Goal: Answer question/provide support

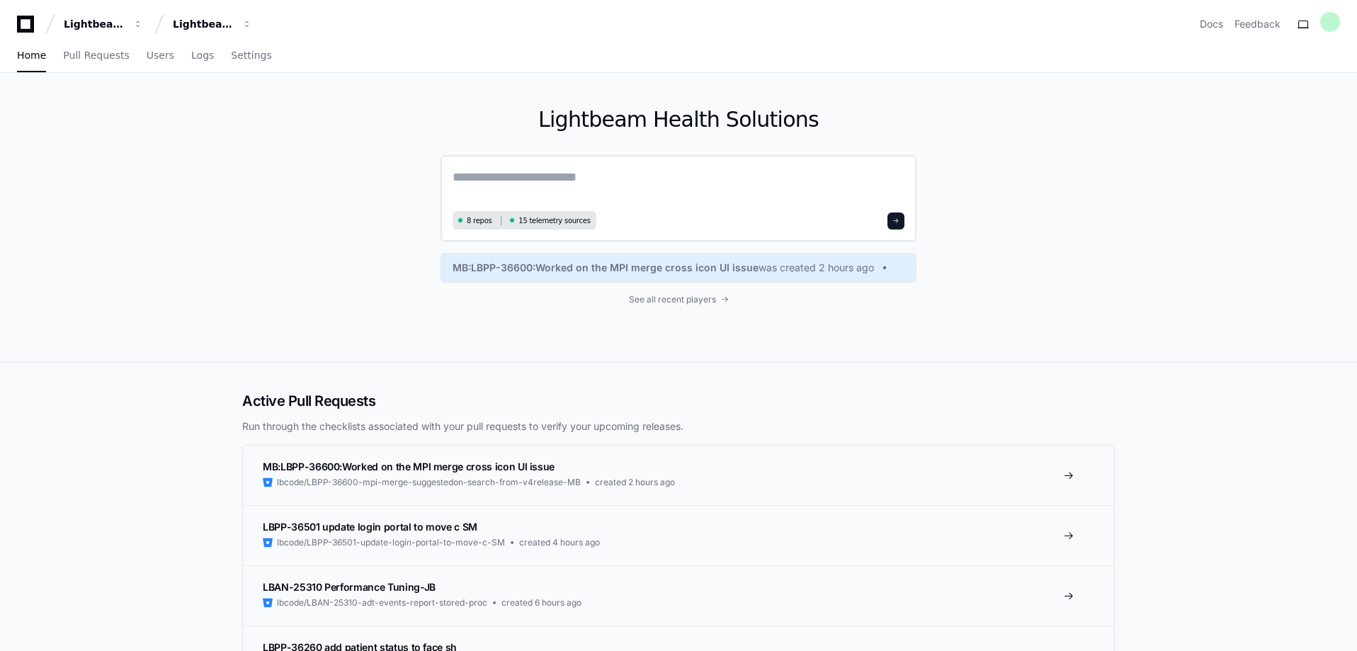
click at [511, 174] on textarea at bounding box center [679, 187] width 452 height 40
type textarea "*"
click at [527, 185] on textarea at bounding box center [679, 186] width 452 height 38
paste textarea "**********"
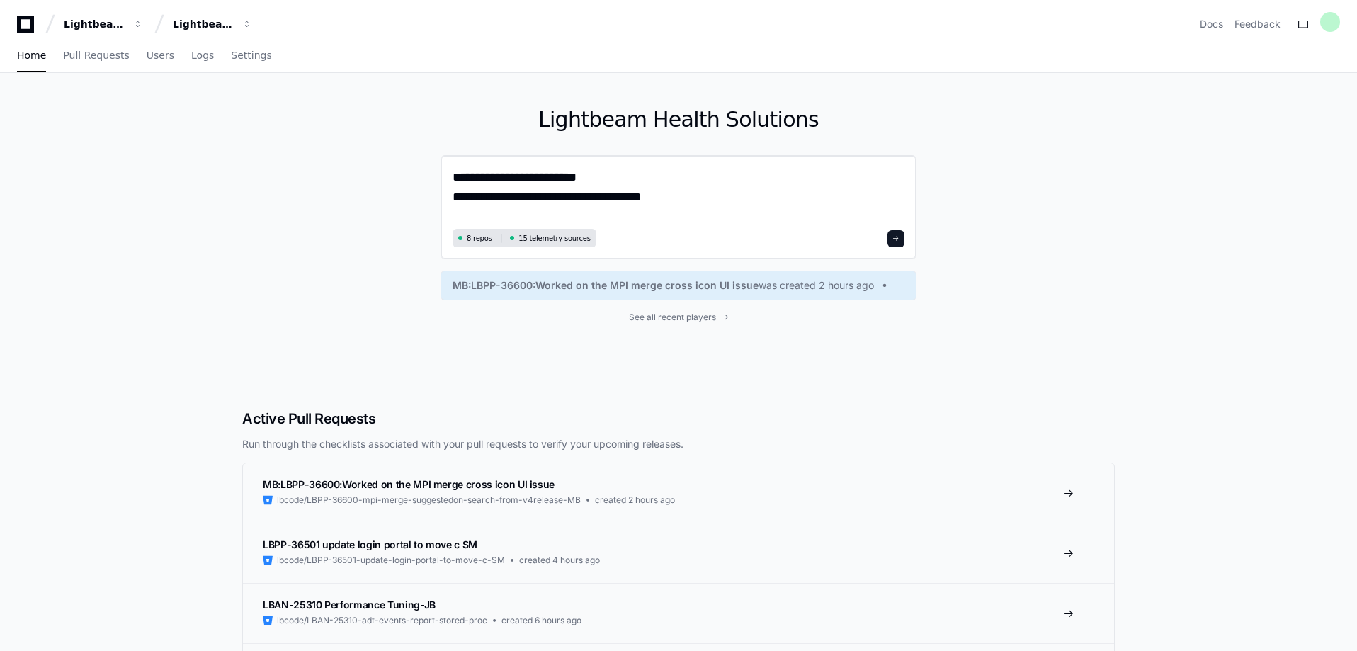
click at [729, 203] on textarea "**********" at bounding box center [679, 195] width 452 height 57
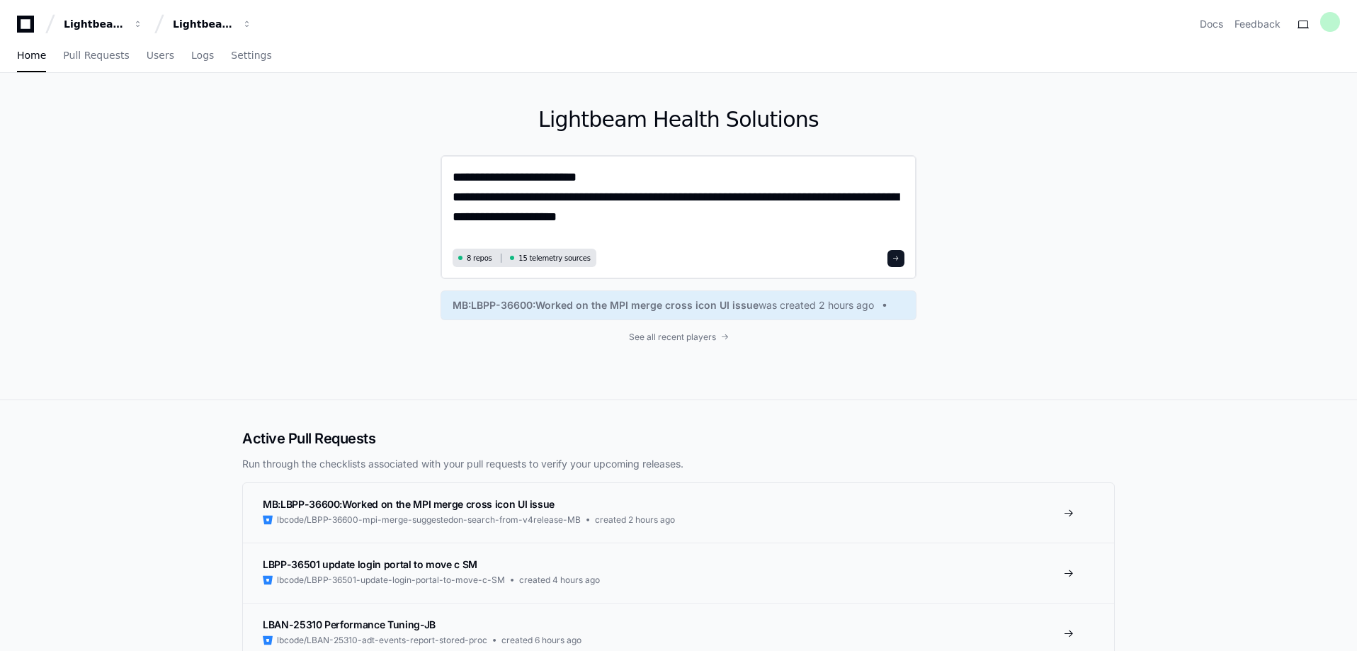
type textarea "**********"
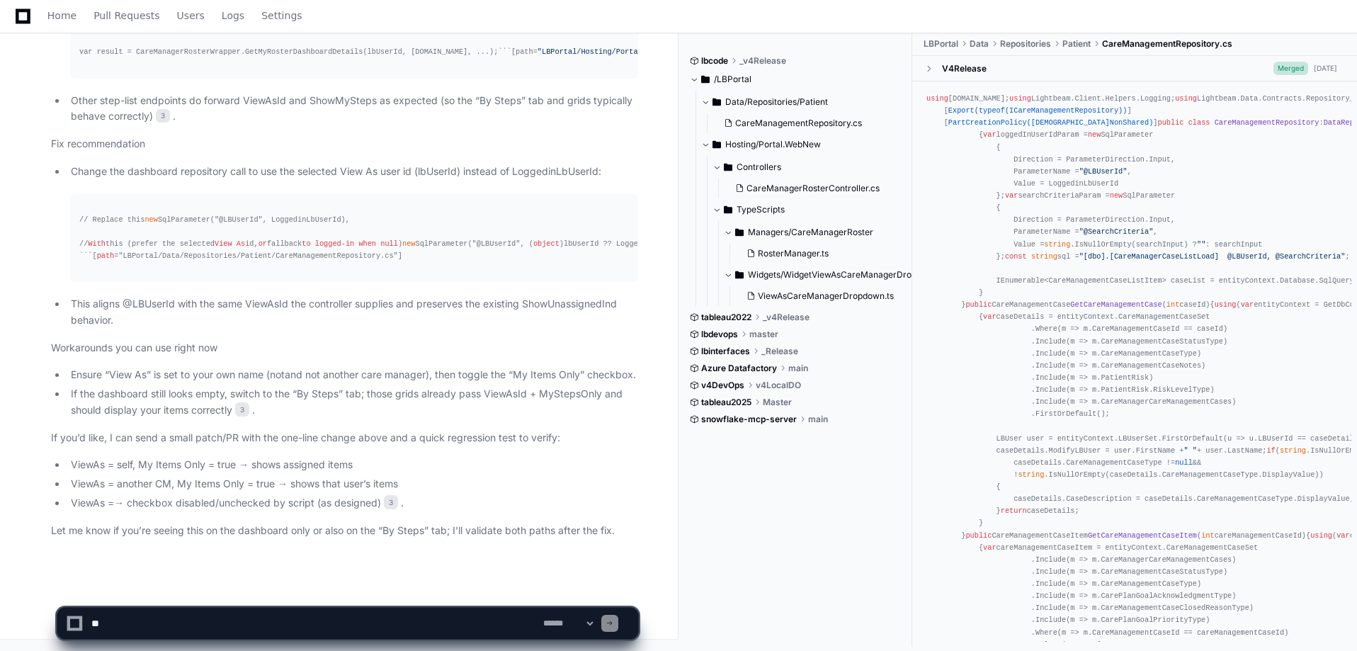
scroll to position [1899, 0]
drag, startPoint x: 106, startPoint y: 622, endPoint x: 1249, endPoint y: 391, distance: 1166.9
click at [106, 622] on textarea at bounding box center [315, 623] width 452 height 31
drag, startPoint x: 275, startPoint y: 622, endPoint x: 280, endPoint y: 616, distance: 8.0
click at [275, 622] on textarea at bounding box center [315, 623] width 452 height 31
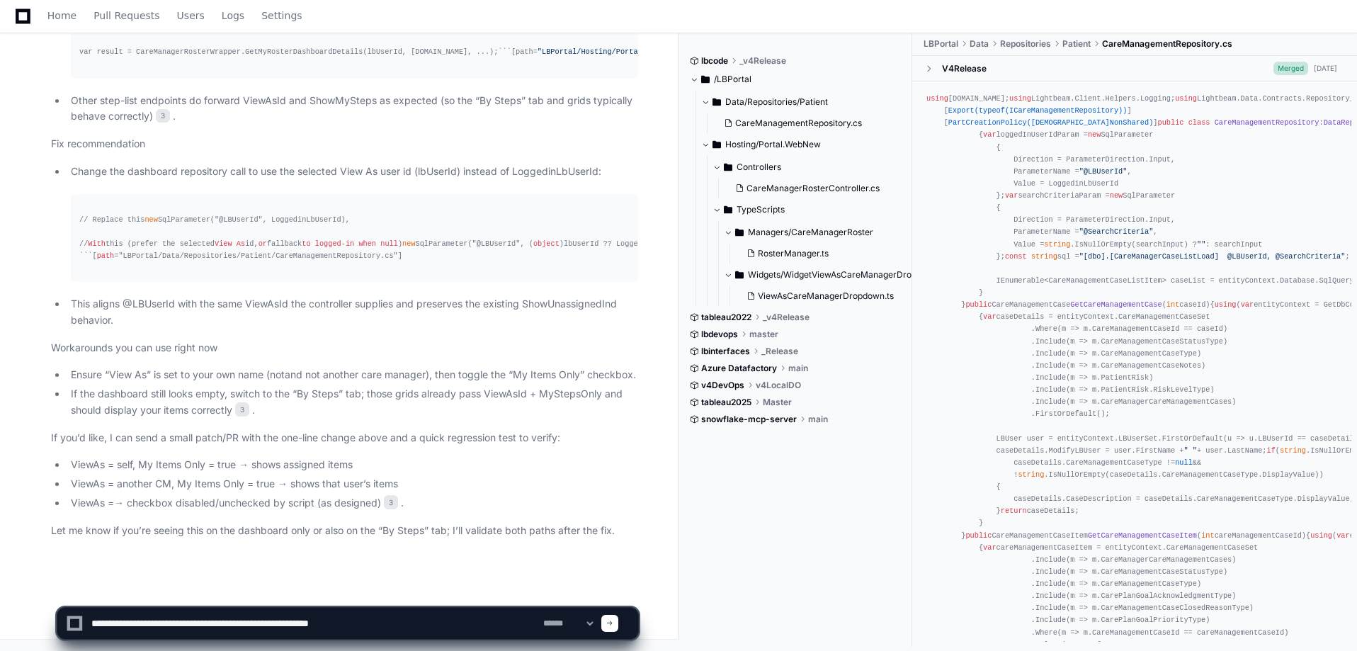
drag, startPoint x: 239, startPoint y: 621, endPoint x: 91, endPoint y: 623, distance: 147.3
click at [91, 623] on textarea at bounding box center [315, 623] width 452 height 31
click at [283, 624] on textarea at bounding box center [315, 623] width 452 height 31
paste textarea "**********"
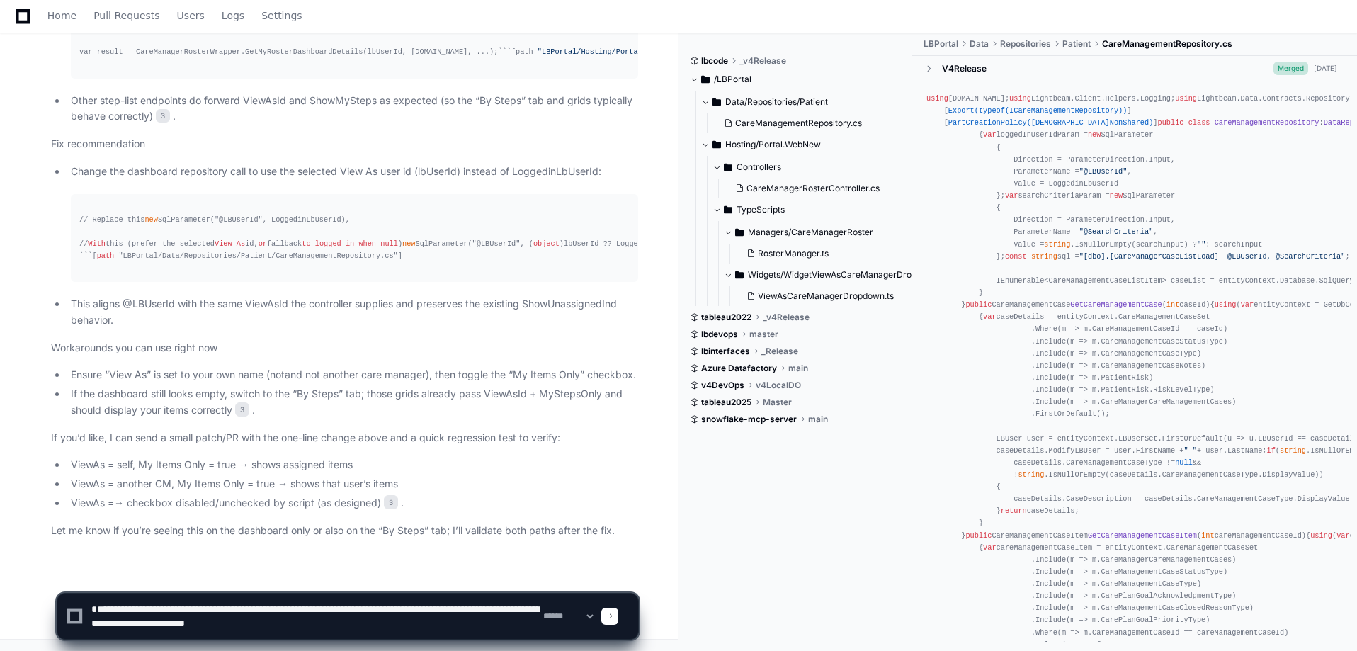
click at [377, 624] on textarea at bounding box center [315, 615] width 452 height 45
type textarea "**********"
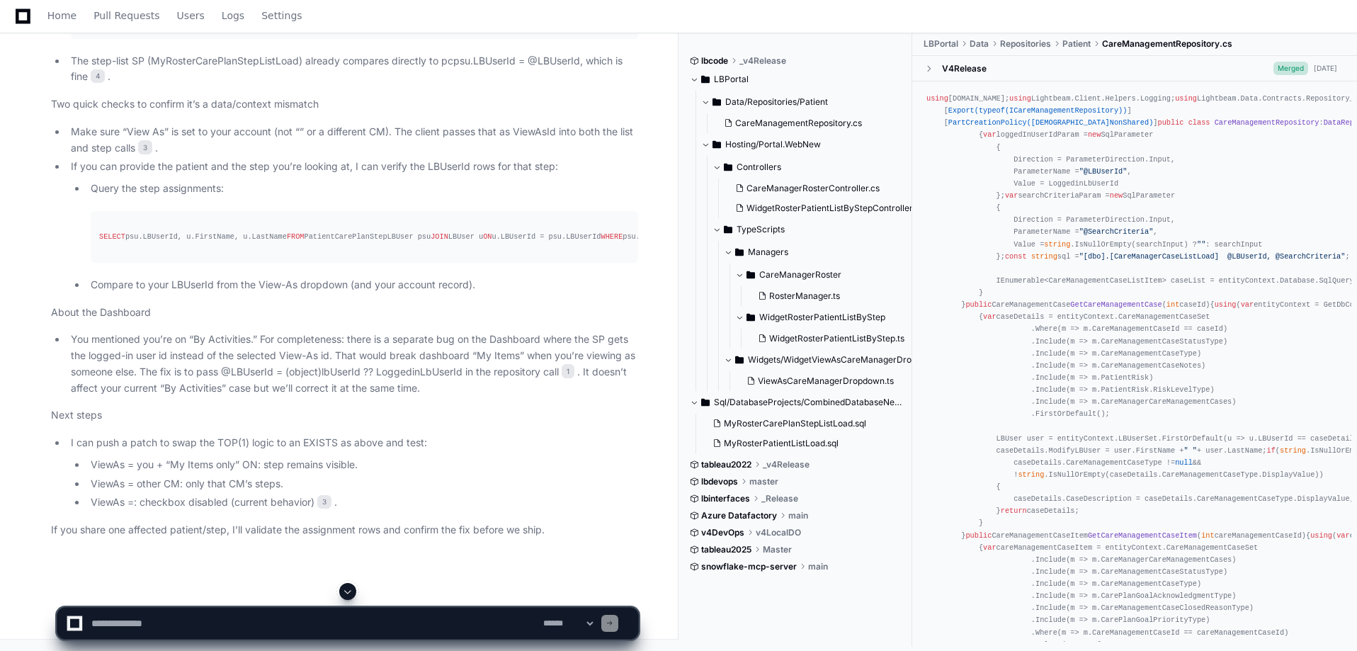
scroll to position [3821, 0]
drag, startPoint x: 195, startPoint y: 460, endPoint x: 255, endPoint y: 455, distance: 60.5
click at [255, 157] on li "Make sure “View As” is set to your account (not “ ” or a different CM). The cli…" at bounding box center [352, 140] width 571 height 33
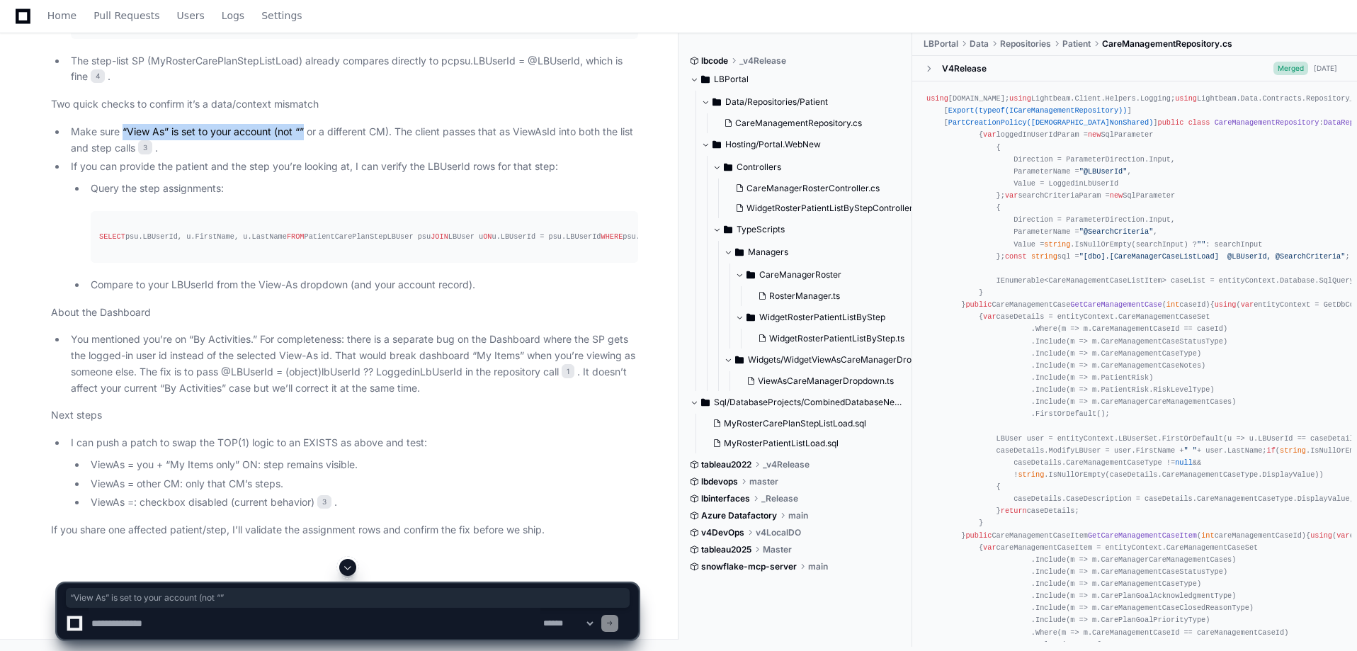
drag, startPoint x: 123, startPoint y: 467, endPoint x: 305, endPoint y: 457, distance: 181.6
click at [305, 157] on li "Make sure “View As” is set to your account (not “ ” or a different CM). The cli…" at bounding box center [352, 140] width 571 height 33
click at [132, 627] on textarea at bounding box center [315, 623] width 452 height 31
type textarea "*"
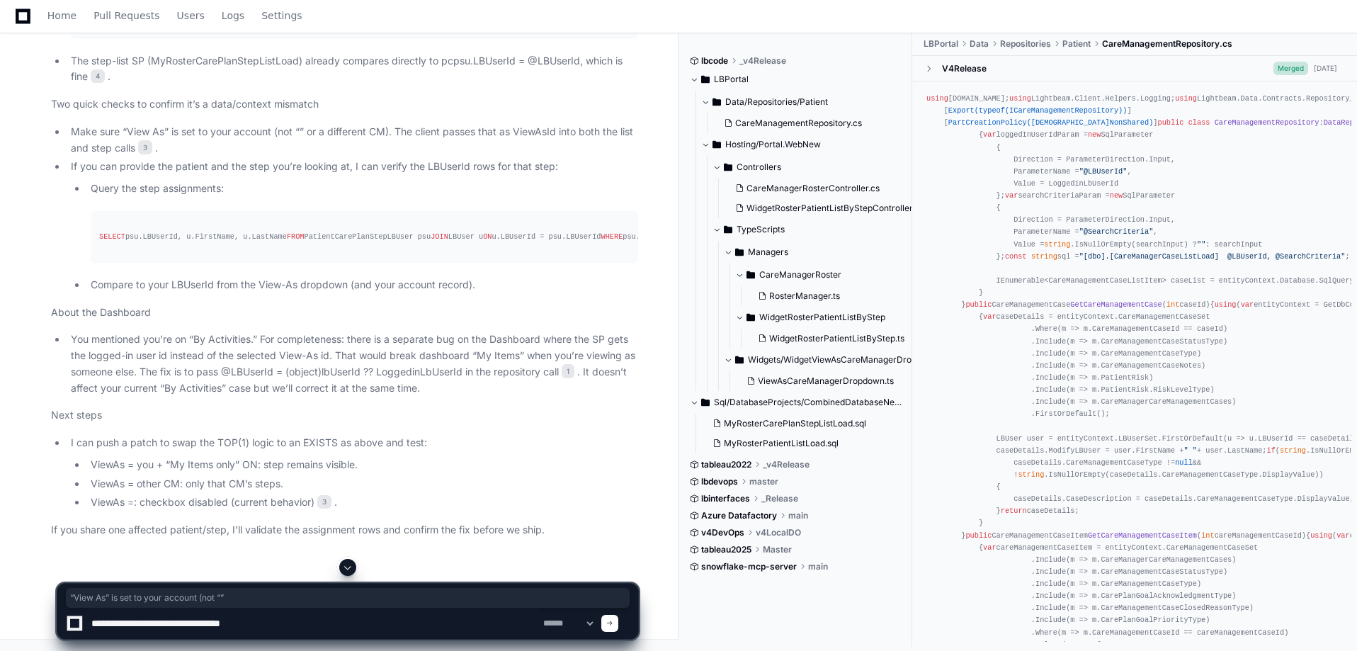
type textarea "**********"
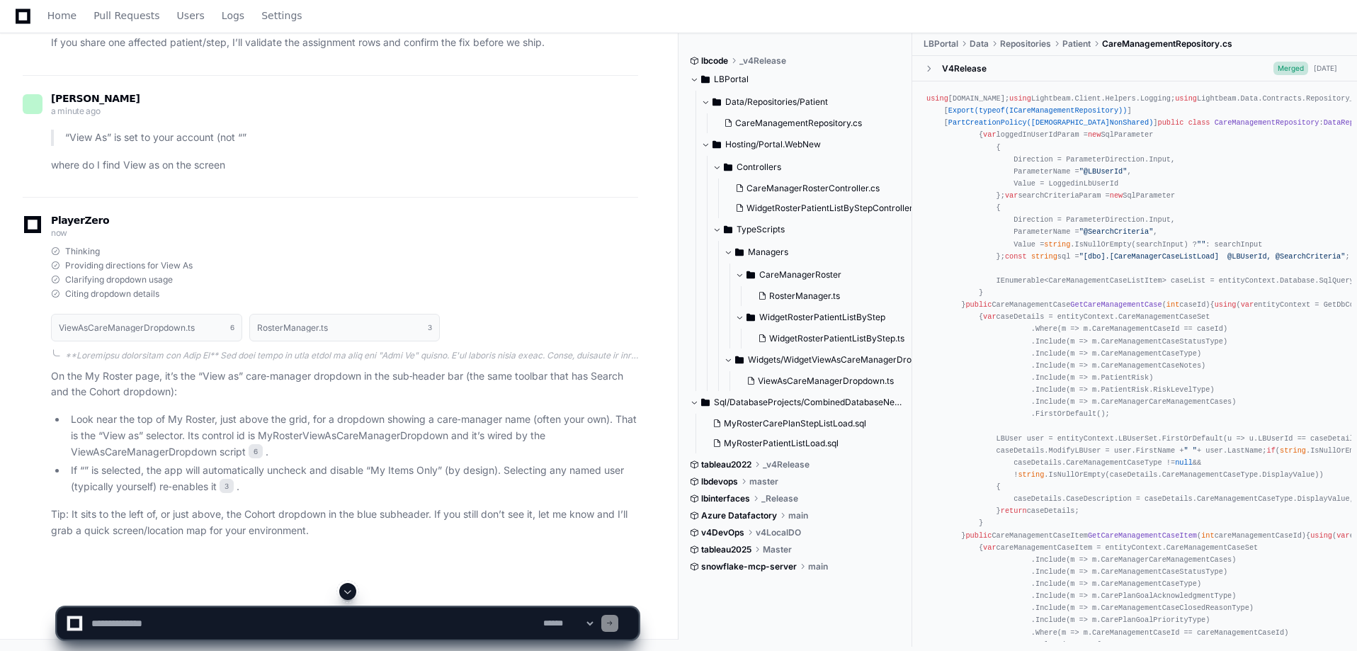
scroll to position [4675, 0]
click at [126, 619] on textarea at bounding box center [315, 623] width 452 height 31
type textarea "**********"
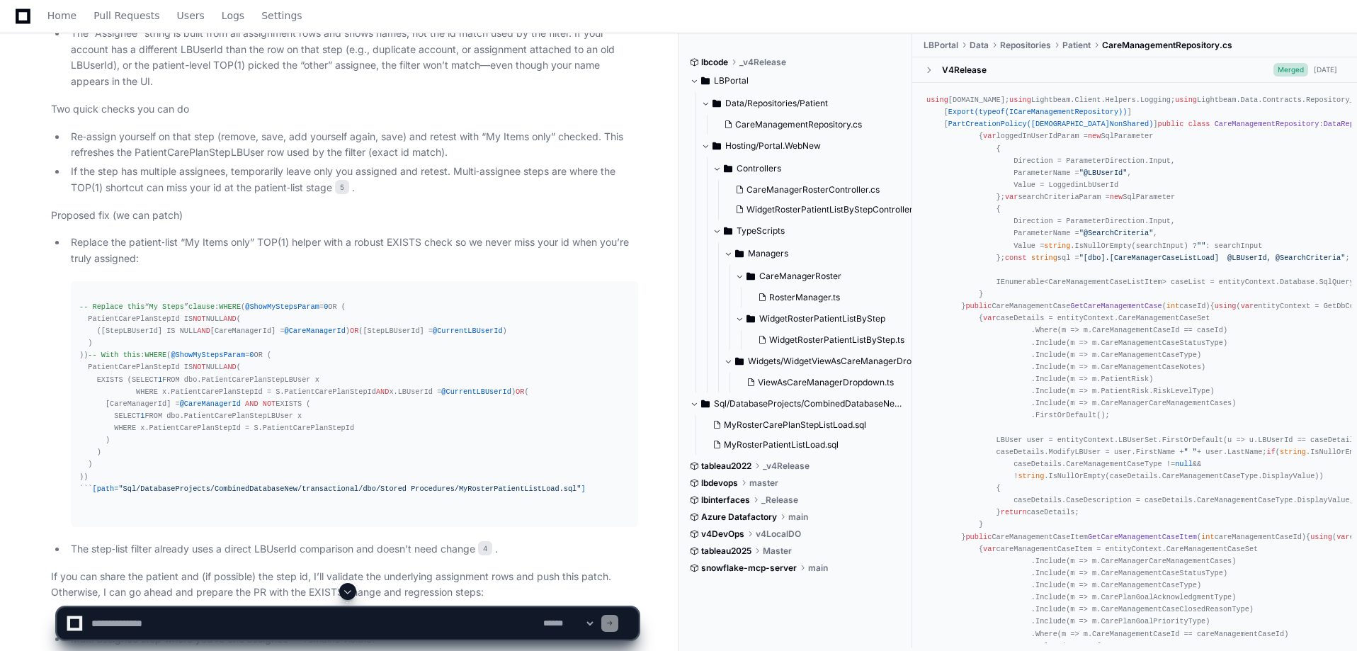
scroll to position [5329, 0]
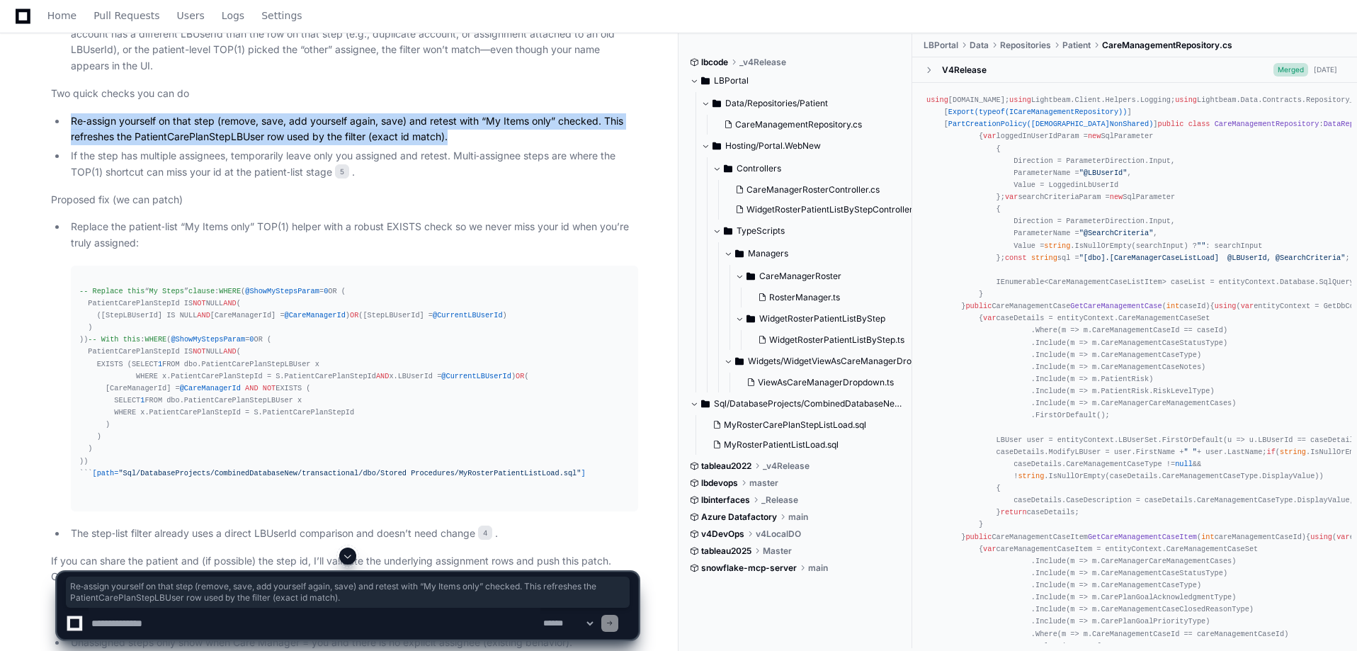
drag, startPoint x: 69, startPoint y: 513, endPoint x: 455, endPoint y: 530, distance: 386.3
click at [455, 146] on li "Re‑assign yourself on that step (remove, save, add yourself again, save) and re…" at bounding box center [352, 129] width 571 height 33
copy li "Re‑assign yourself on that step (remove, save, add yourself again, save) and re…"
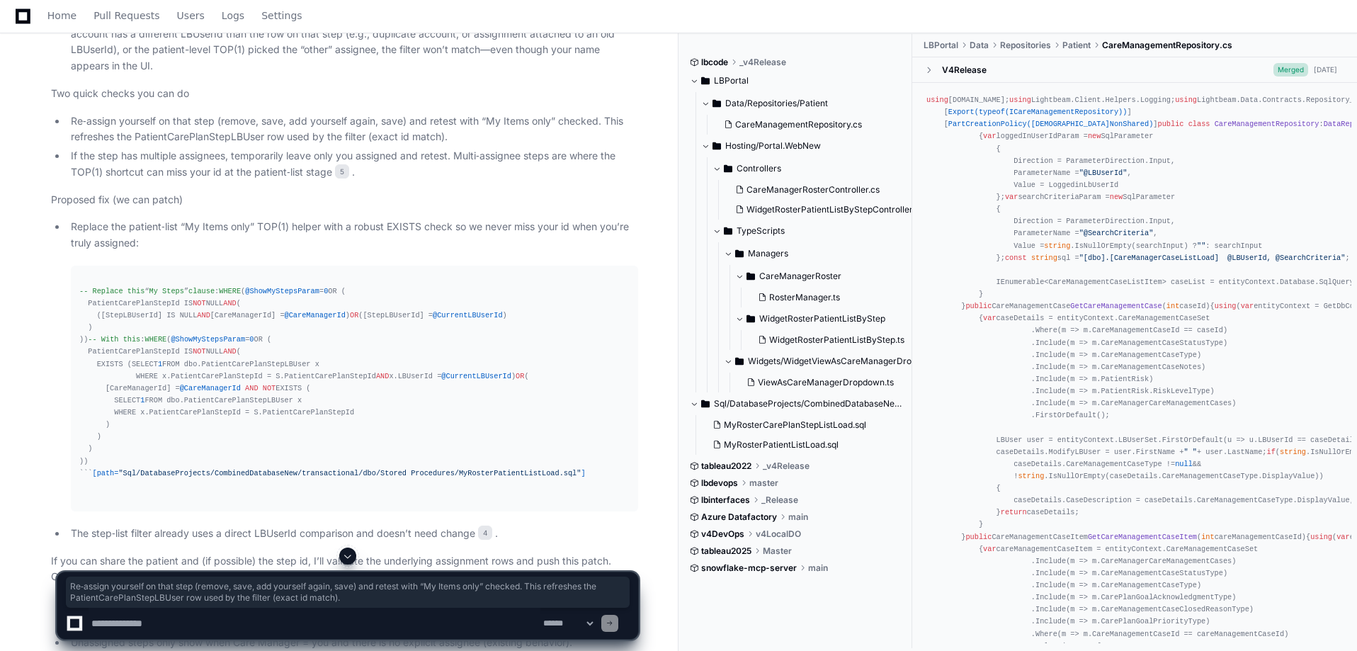
click at [134, 627] on textarea at bounding box center [315, 623] width 452 height 31
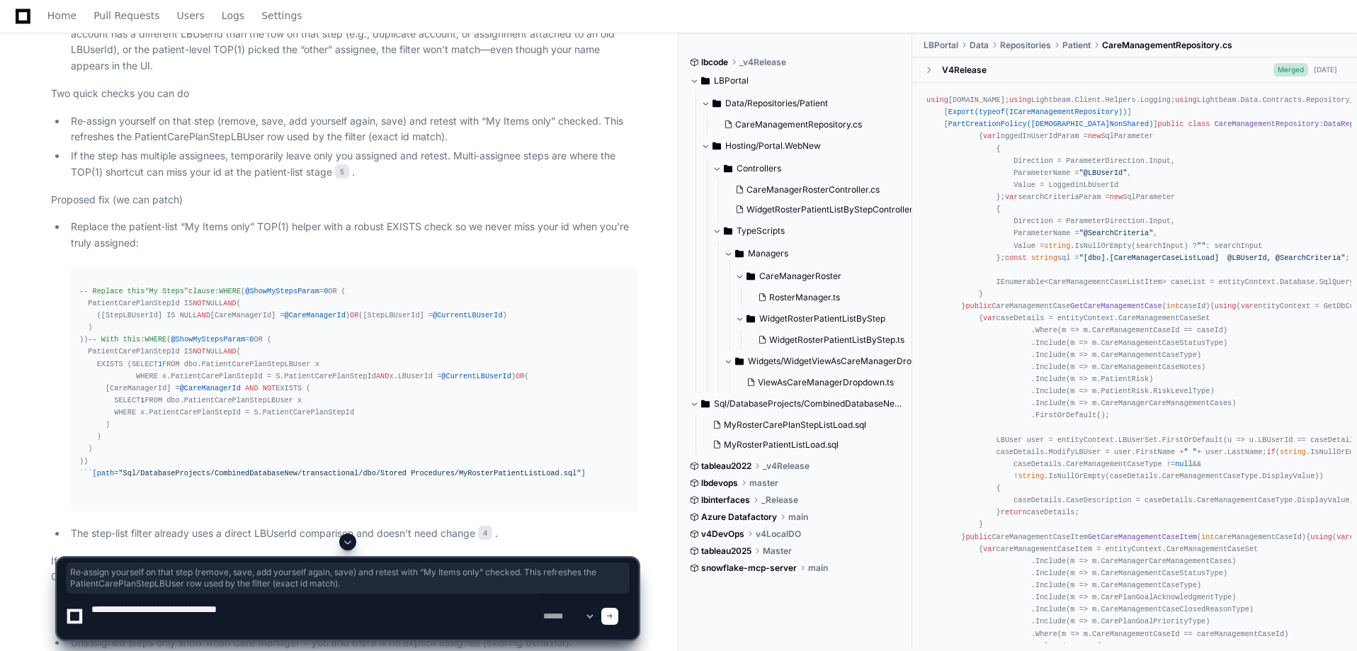
paste textarea "**********"
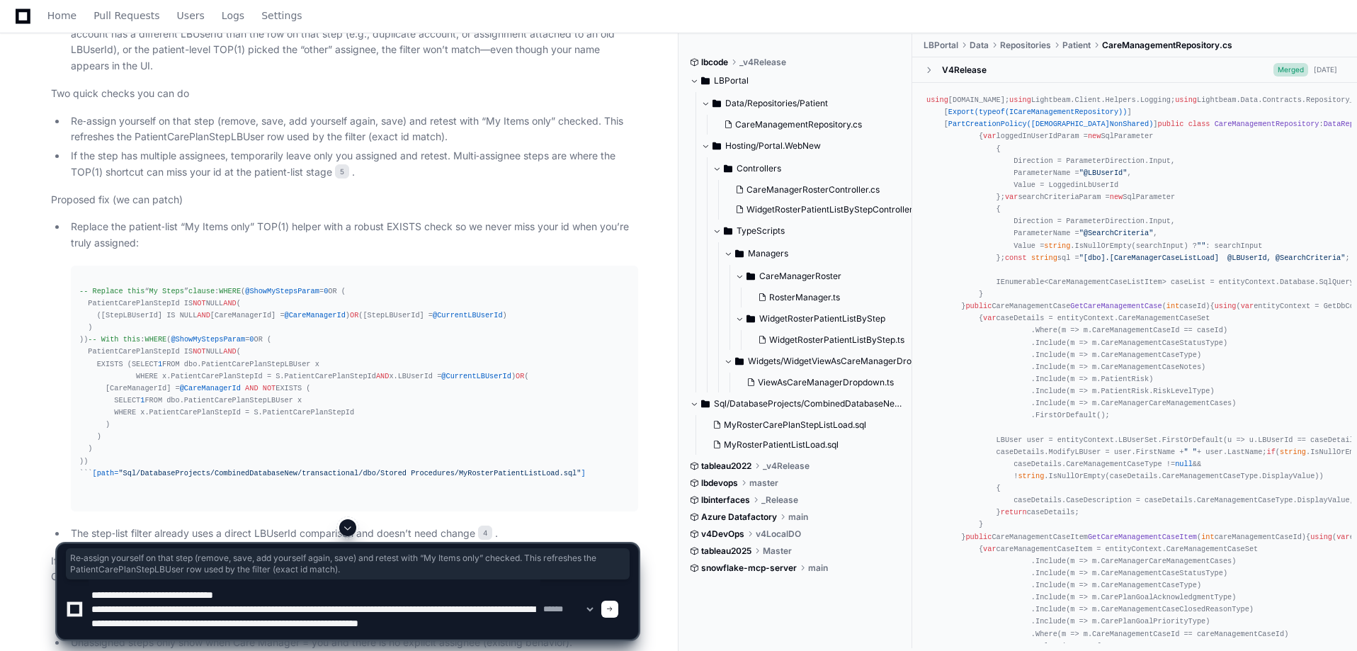
scroll to position [18, 0]
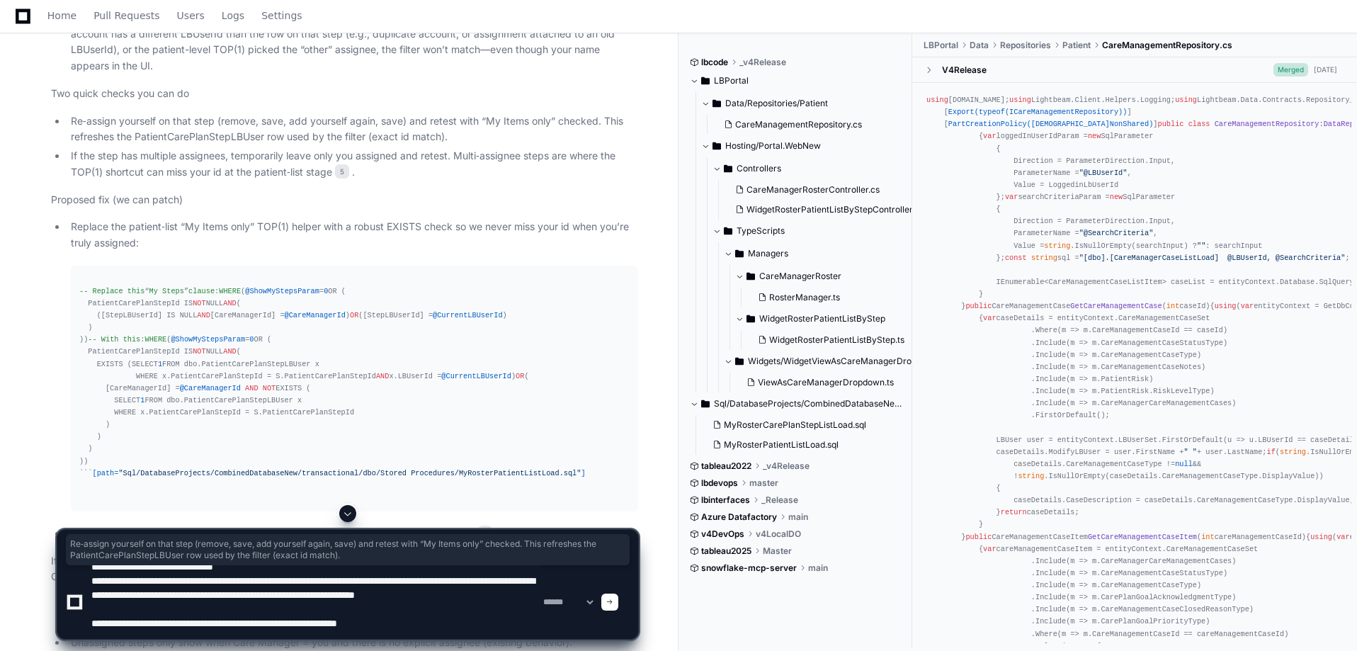
type textarea "**********"
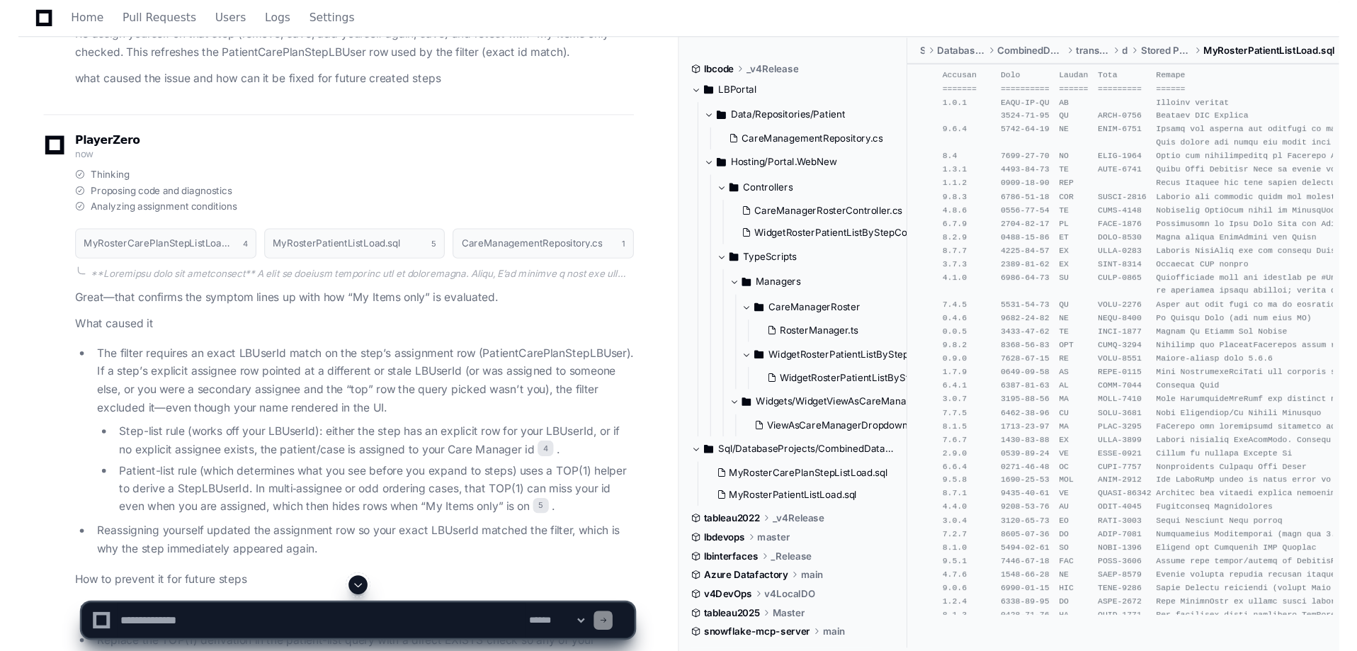
scroll to position [6515, 0]
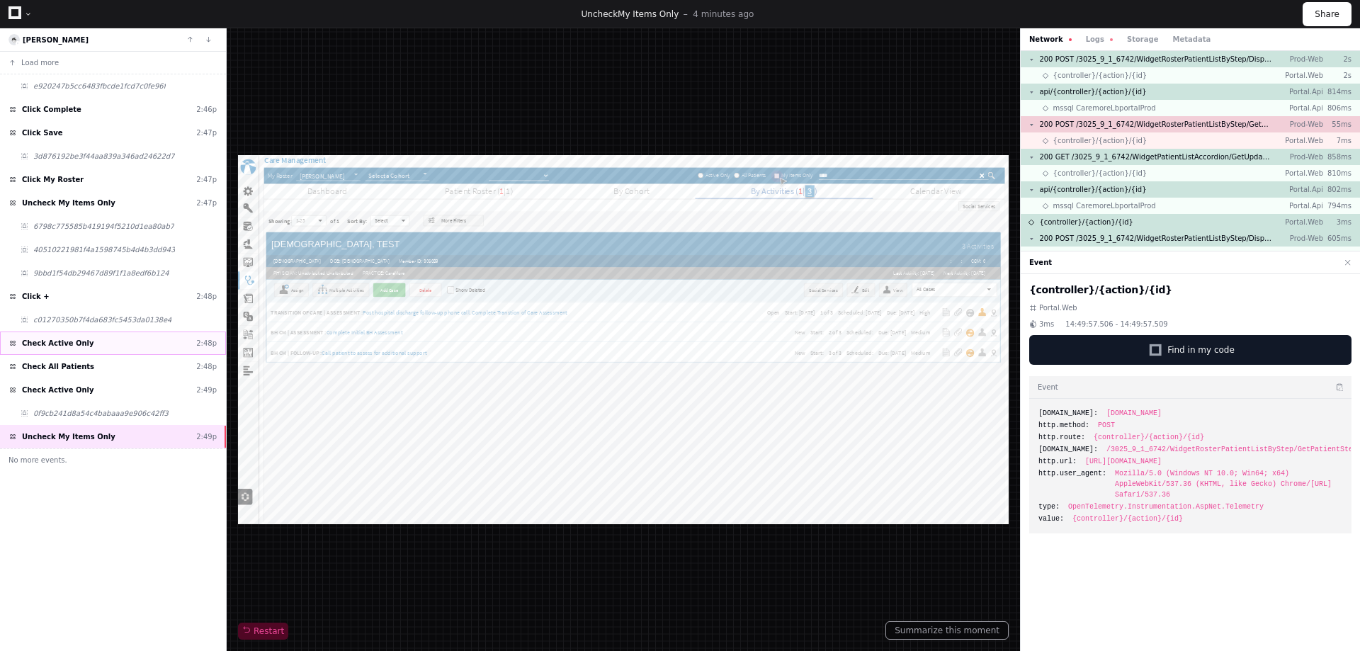
click at [63, 344] on span "Check Active Only" at bounding box center [58, 343] width 72 height 11
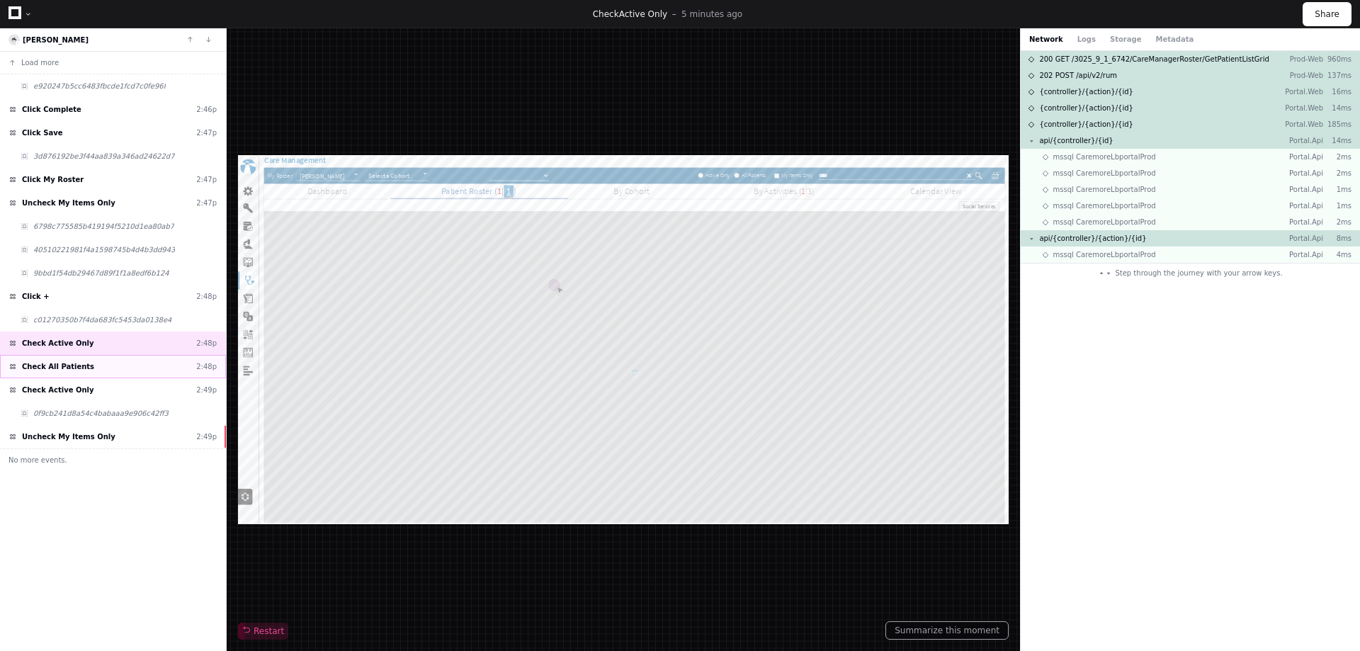
click at [59, 369] on span "Check All Patients" at bounding box center [58, 366] width 72 height 11
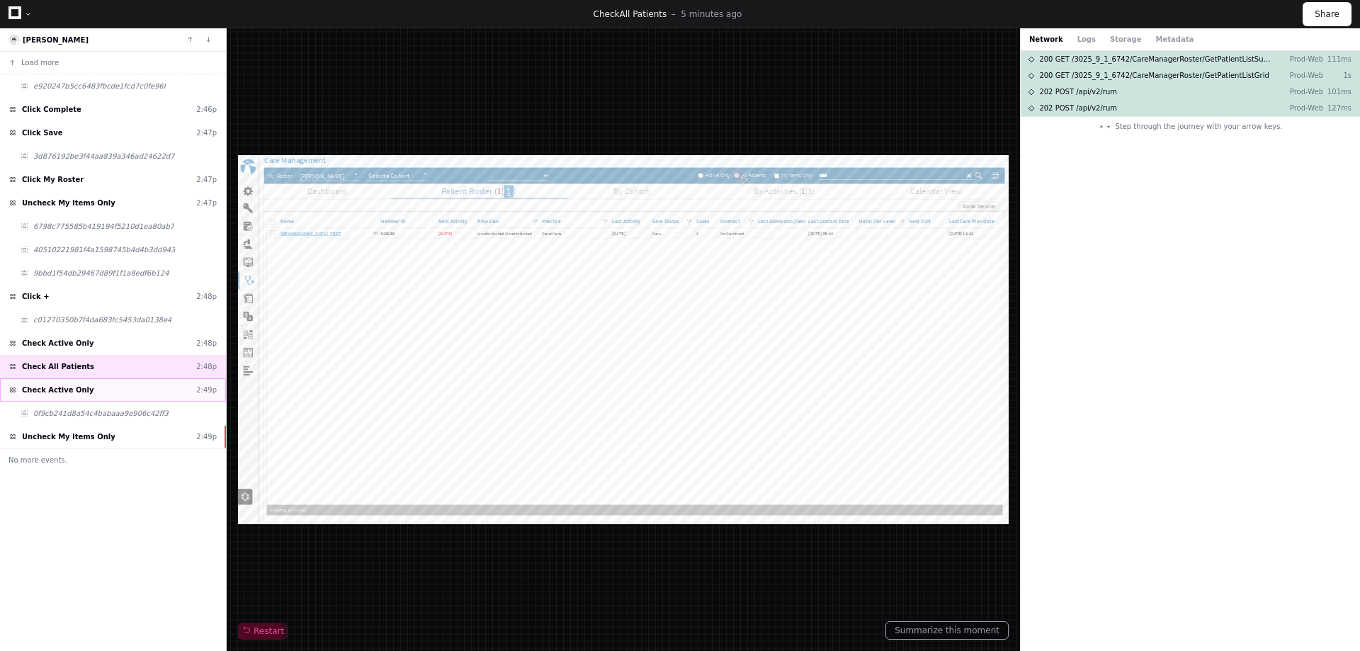
click at [65, 389] on span "Check Active Only" at bounding box center [58, 390] width 72 height 11
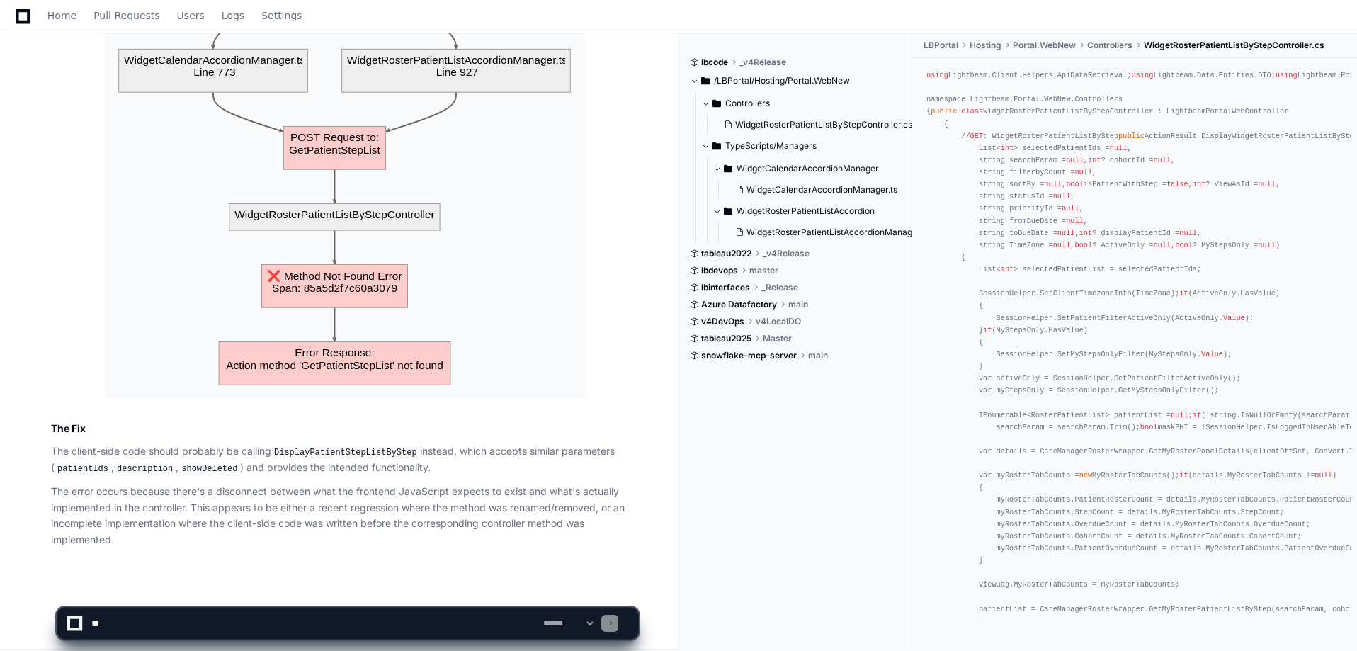
scroll to position [2333, 0]
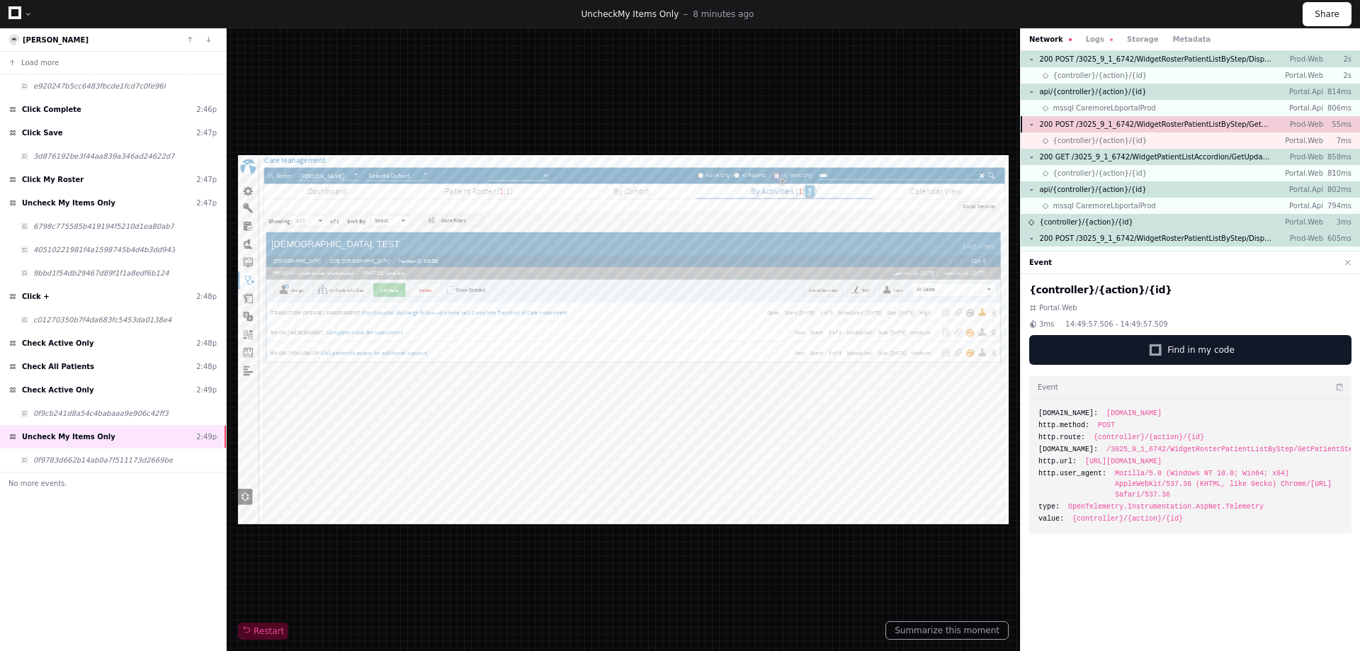
click at [1191, 124] on span "200 POST /3025_9_1_6742/WidgetRosterPatientListByStep/GetPatientStepList" at bounding box center [1155, 124] width 233 height 11
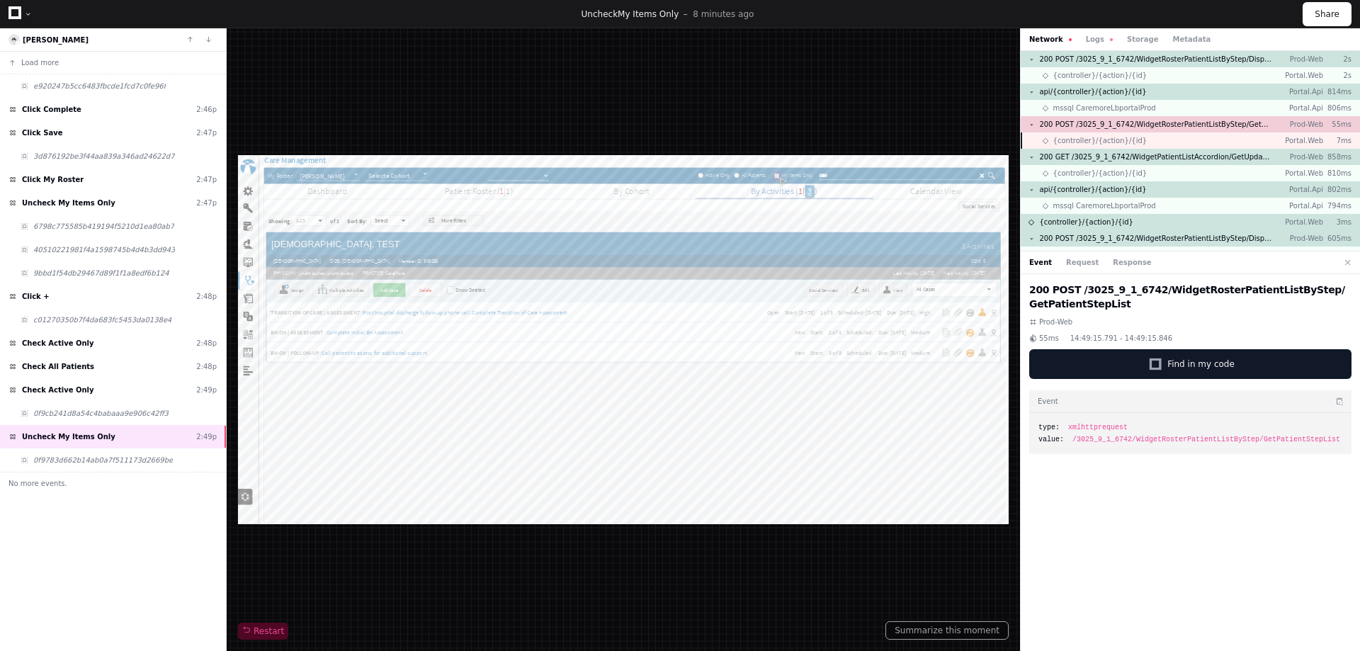
click at [1166, 142] on div "{controller}/{action}/{id} Portal.Web 7ms" at bounding box center [1189, 140] width 339 height 16
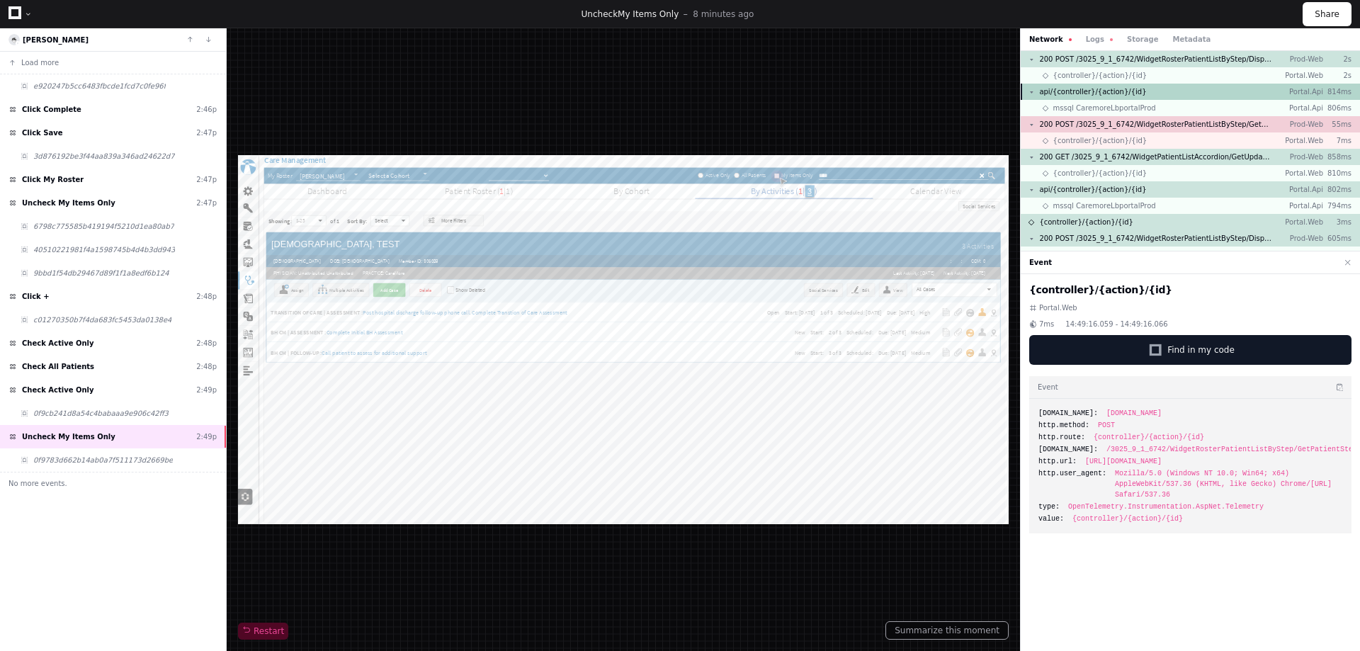
click at [1133, 93] on div "api/{controller}/{action}/{id} Portal.Api 814ms" at bounding box center [1189, 92] width 339 height 16
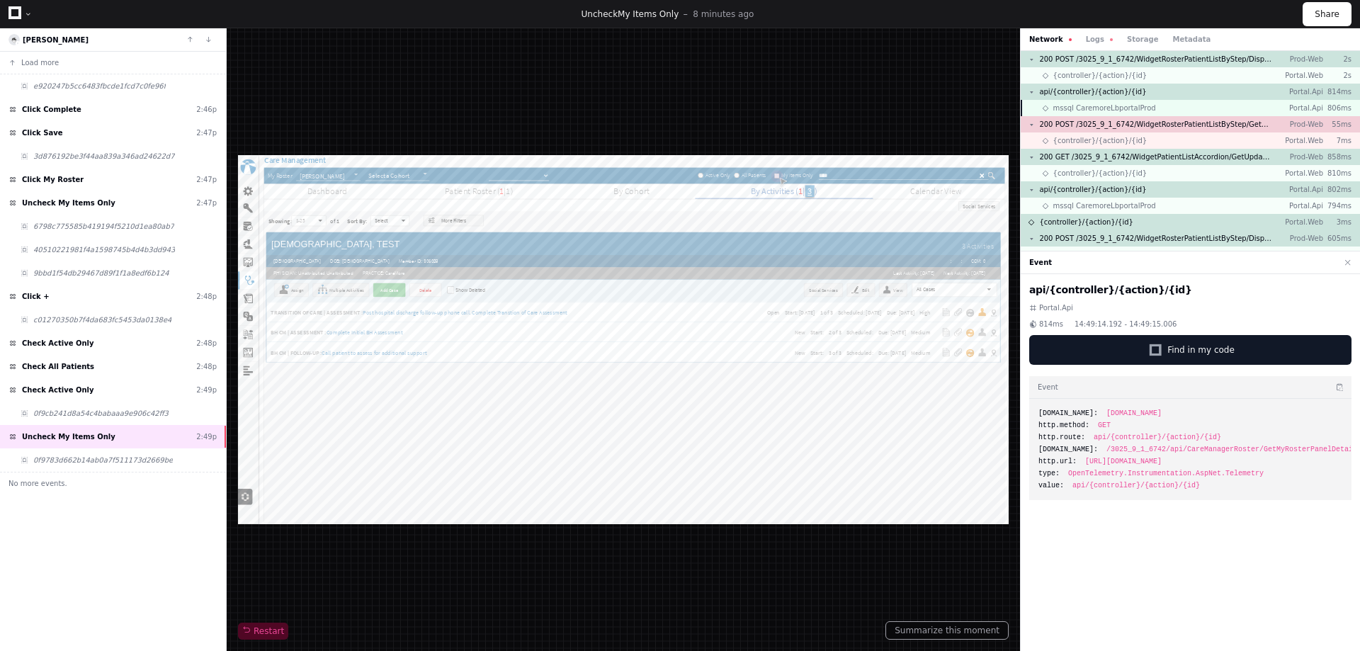
click at [1129, 106] on span "mssql CaremoreLbportalProd" at bounding box center [1104, 108] width 103 height 11
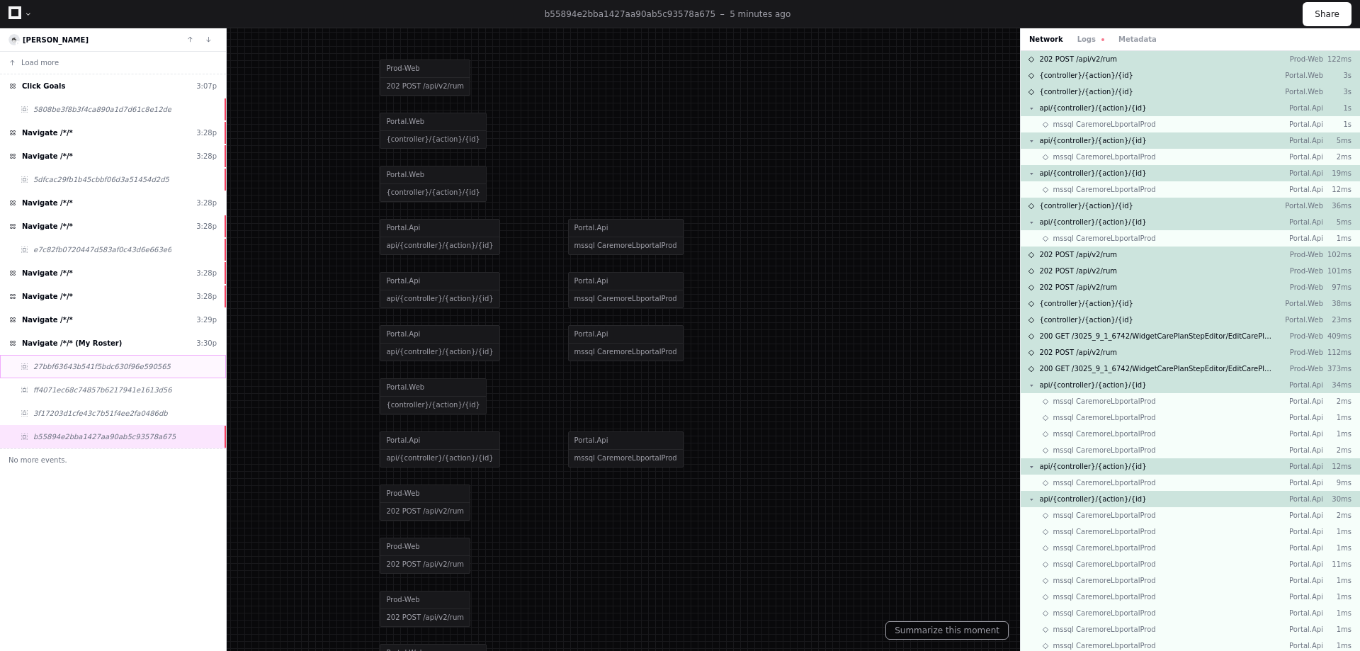
click at [55, 368] on span "27bbf63643b541f5bdc630f96e590565" at bounding box center [101, 366] width 137 height 11
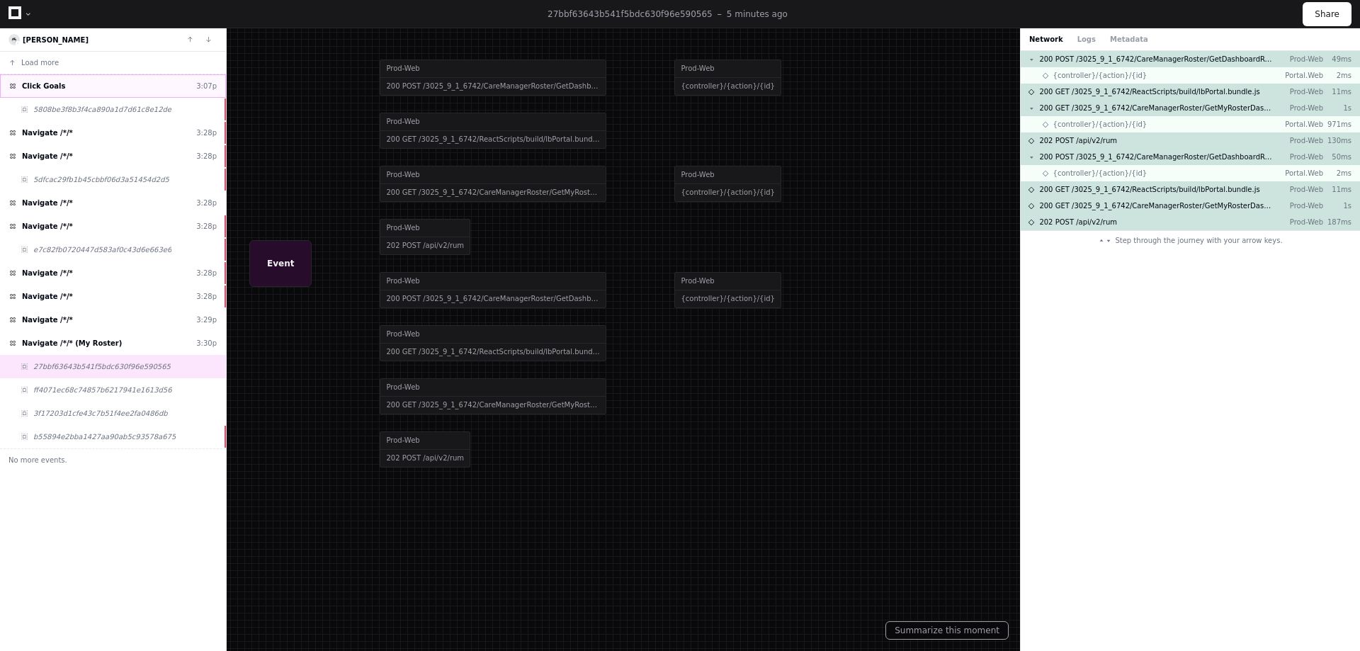
click at [54, 82] on span "Click Goals" at bounding box center [43, 86] width 43 height 11
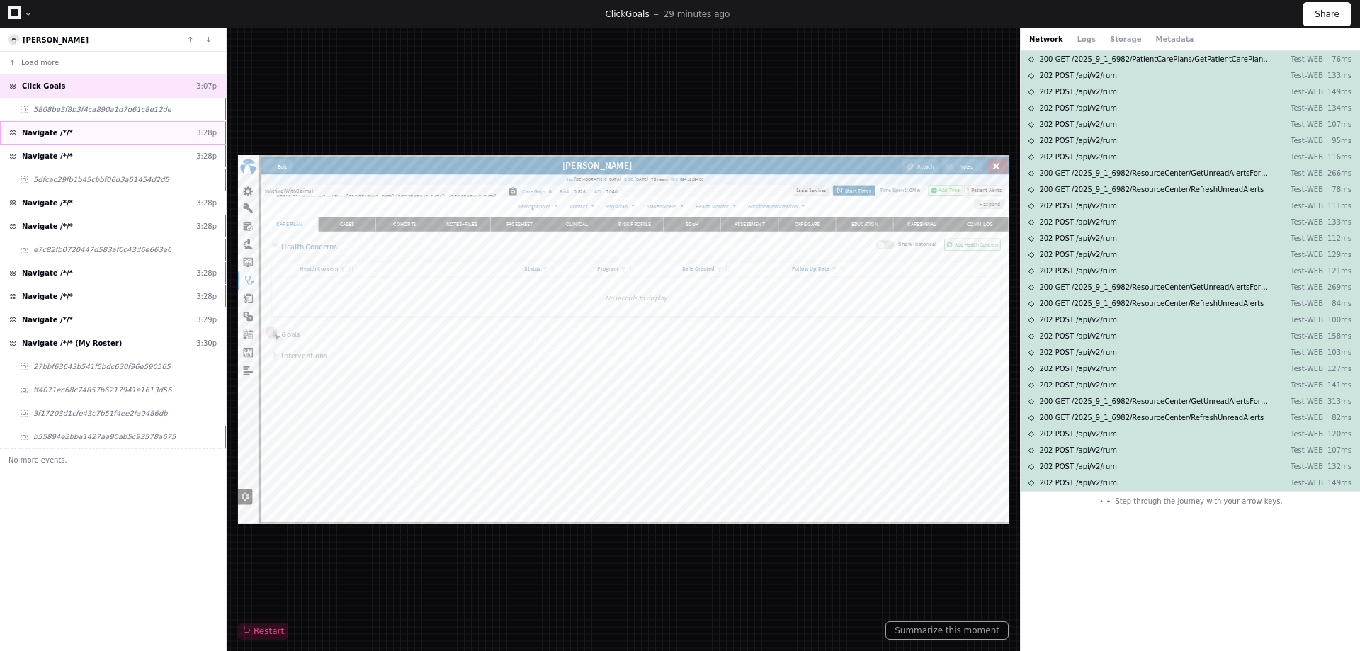
click at [45, 132] on span "Navigate /*/*" at bounding box center [47, 132] width 51 height 11
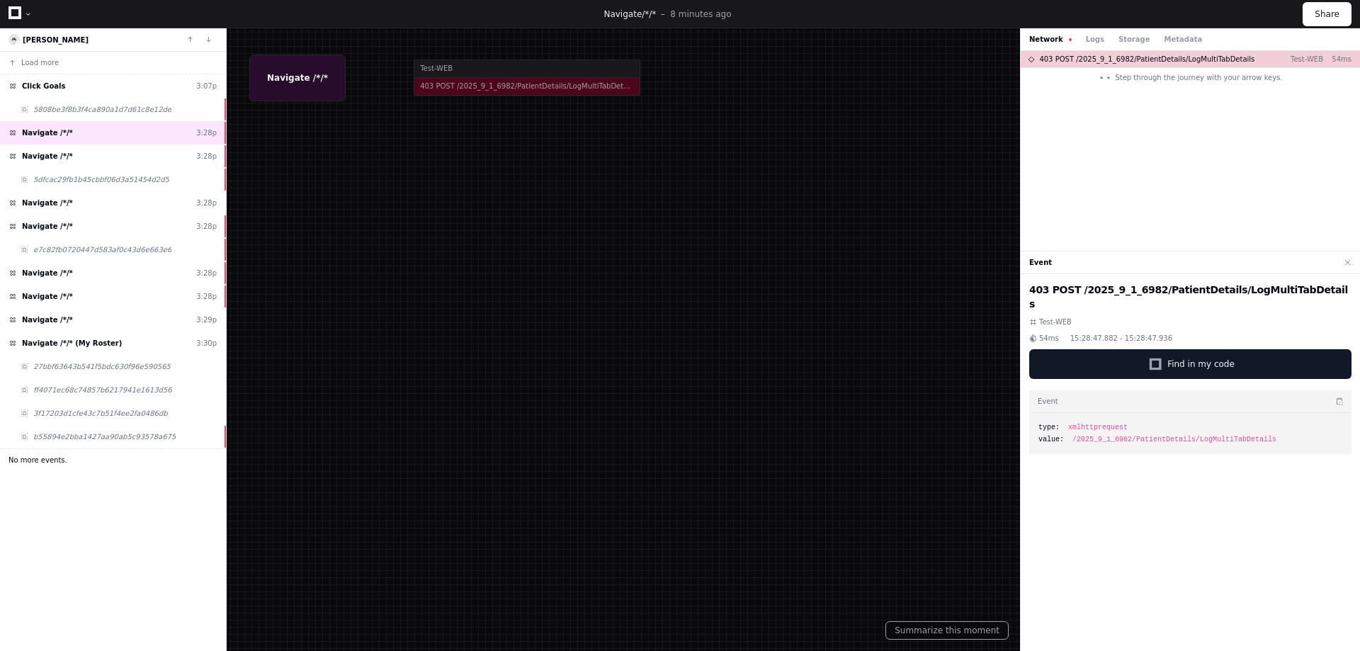
click at [43, 458] on span "No more events." at bounding box center [37, 460] width 59 height 11
